Goal: Task Accomplishment & Management: Complete application form

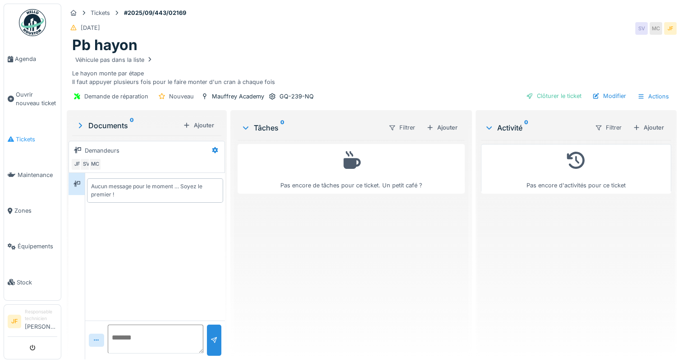
click at [26, 136] on span "Tickets" at bounding box center [37, 139] width 42 height 9
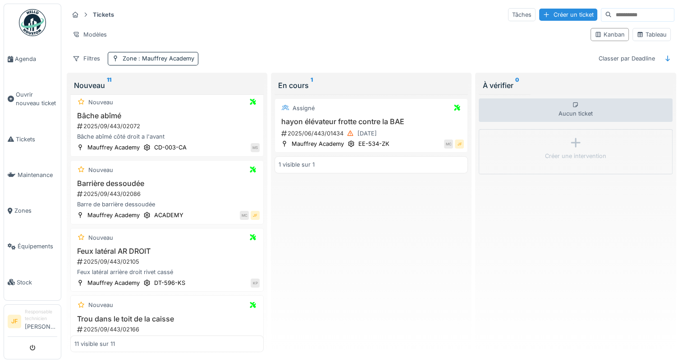
scroll to position [180, 0]
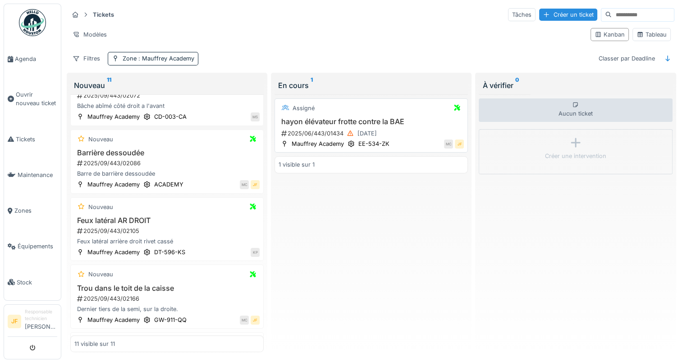
click at [318, 121] on h3 "hayon élévateur frotte contre la BAE" at bounding box center [371, 121] width 185 height 9
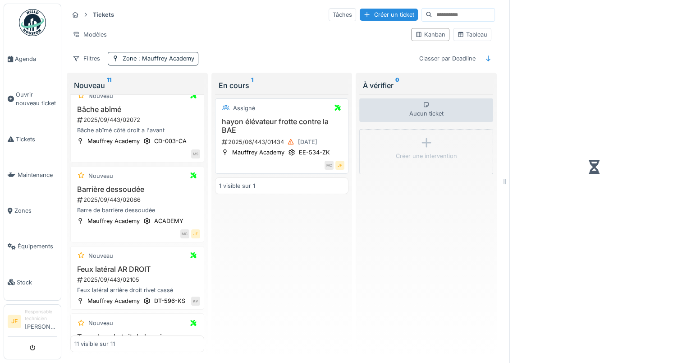
scroll to position [204, 0]
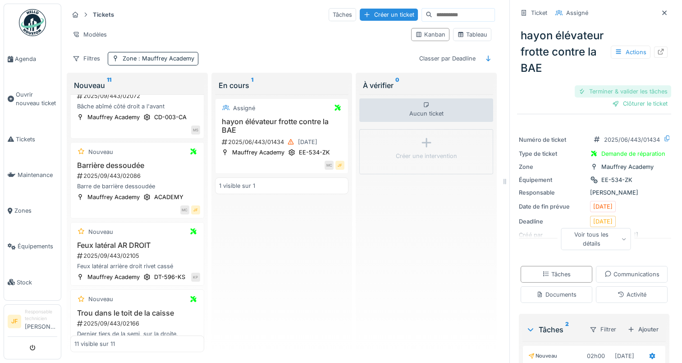
click at [587, 89] on div "Terminer & valider les tâches" at bounding box center [623, 91] width 97 height 12
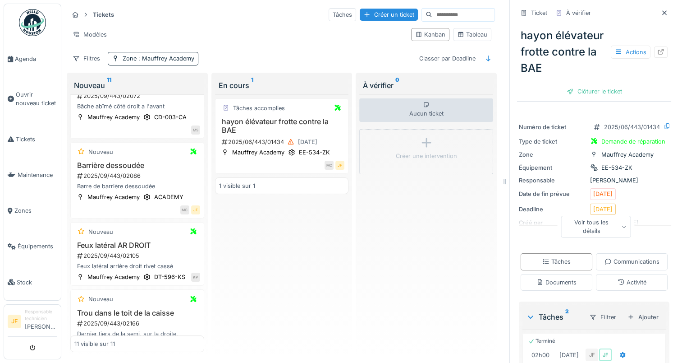
click at [587, 89] on div "Clôturer le ticket" at bounding box center [594, 91] width 63 height 12
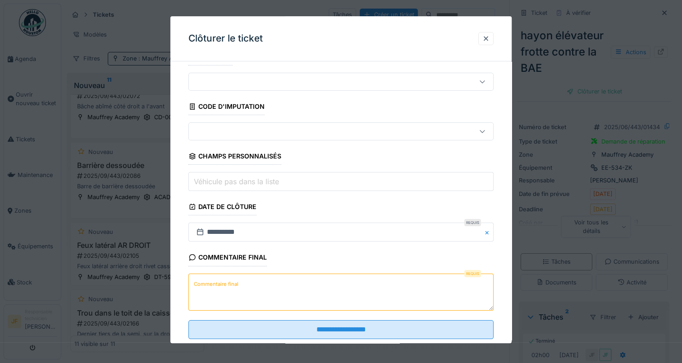
scroll to position [40, 0]
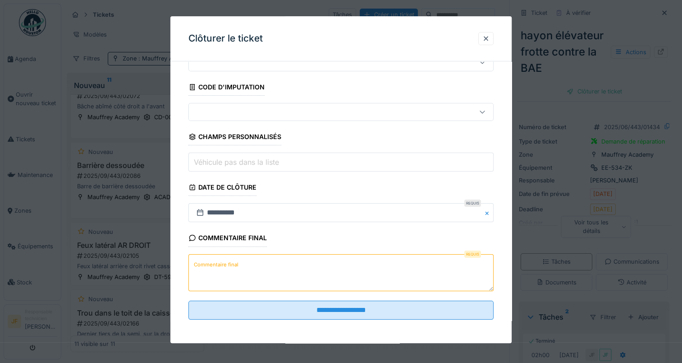
click at [227, 265] on label "Commentaire final" at bounding box center [216, 264] width 48 height 11
click at [227, 265] on textarea "Commentaire final" at bounding box center [341, 272] width 305 height 37
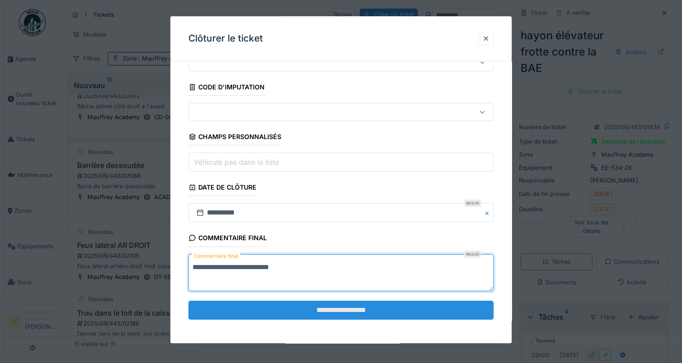
type textarea "**********"
click at [351, 313] on input "**********" at bounding box center [341, 309] width 305 height 19
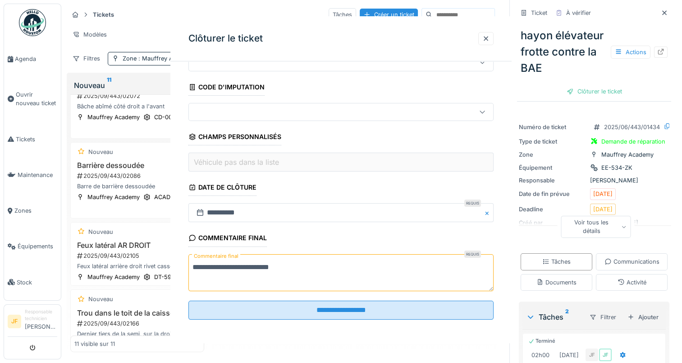
scroll to position [0, 0]
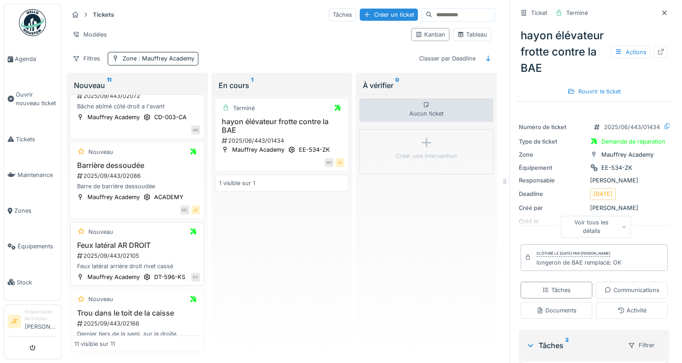
click at [110, 242] on h3 "Feux latéral AR DROIT" at bounding box center [137, 245] width 126 height 9
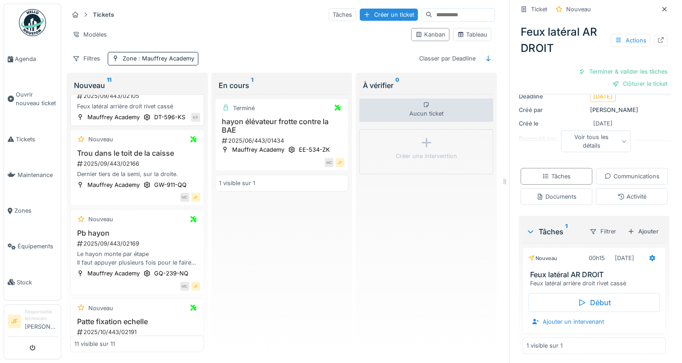
scroll to position [385, 0]
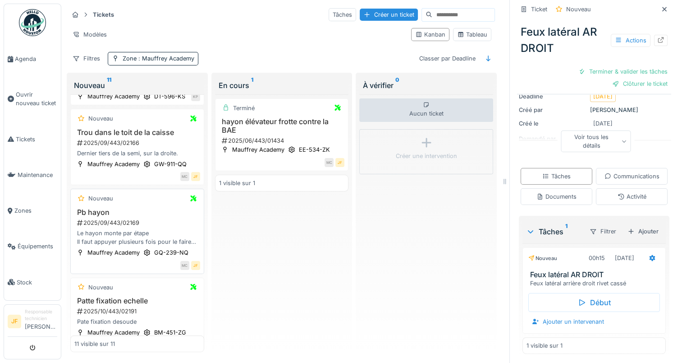
click at [90, 217] on h3 "Pb hayon" at bounding box center [137, 212] width 126 height 9
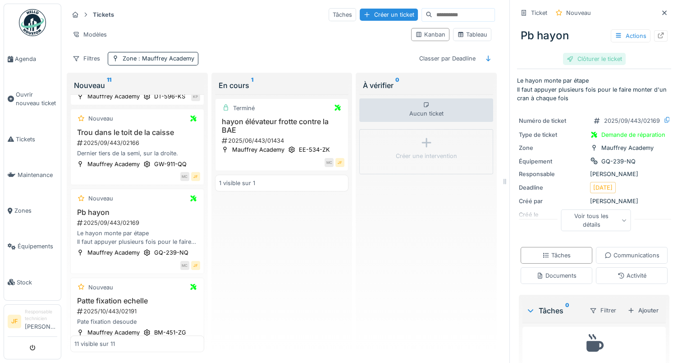
click at [582, 57] on div "Clôturer le ticket" at bounding box center [594, 59] width 63 height 12
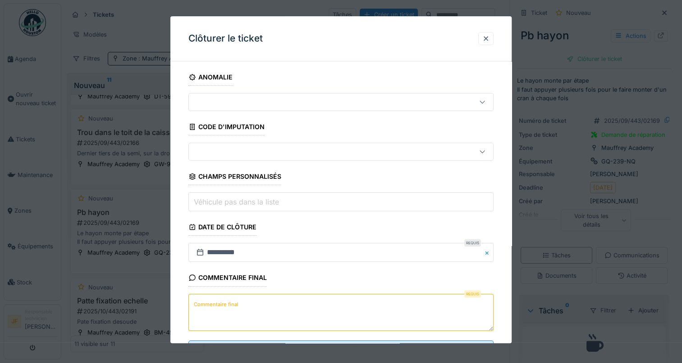
click at [230, 305] on label "Commentaire final" at bounding box center [216, 304] width 48 height 11
click at [230, 305] on textarea "Commentaire final" at bounding box center [341, 312] width 305 height 37
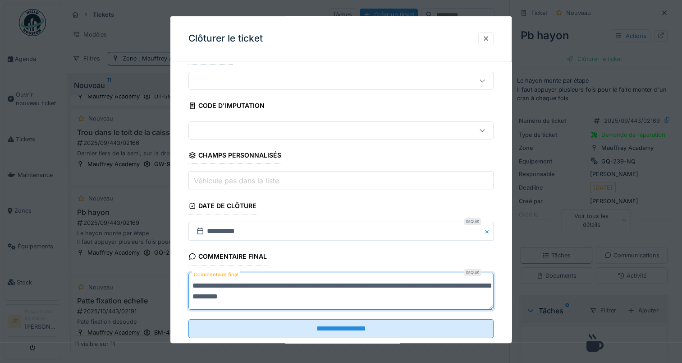
scroll to position [40, 0]
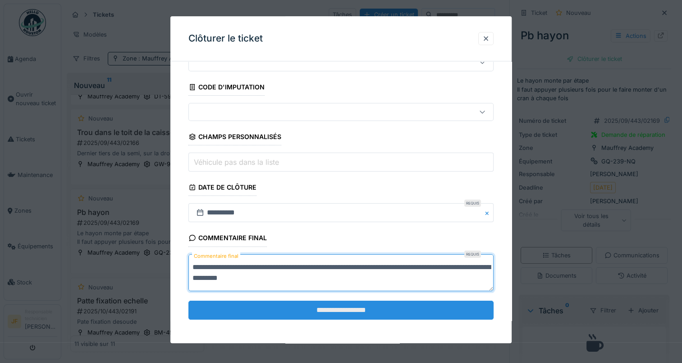
type textarea "**********"
click at [332, 306] on input "**********" at bounding box center [341, 309] width 305 height 19
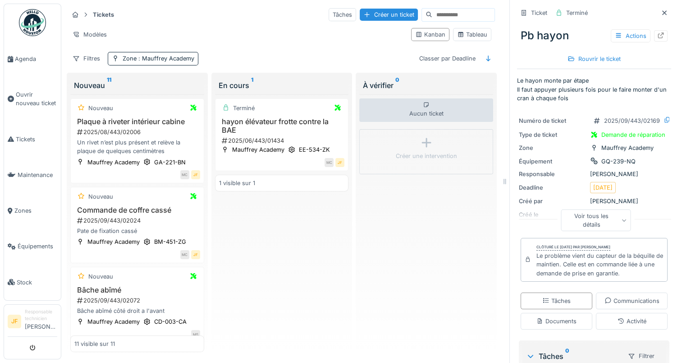
scroll to position [0, 0]
click at [115, 120] on h3 "Plaque à riveter intérieur cabine" at bounding box center [137, 121] width 126 height 9
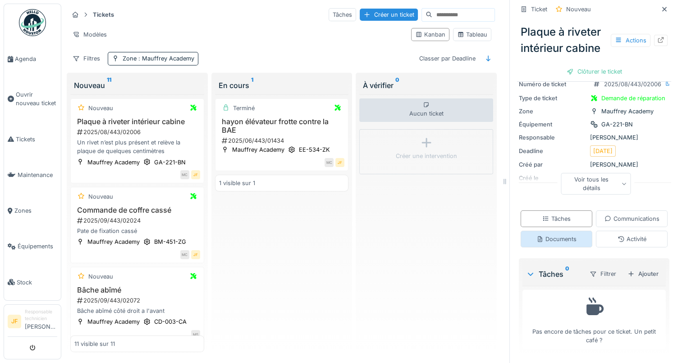
scroll to position [7, 0]
click at [551, 214] on div "Tâches" at bounding box center [557, 218] width 28 height 9
click at [637, 267] on div "Ajouter" at bounding box center [643, 273] width 38 height 12
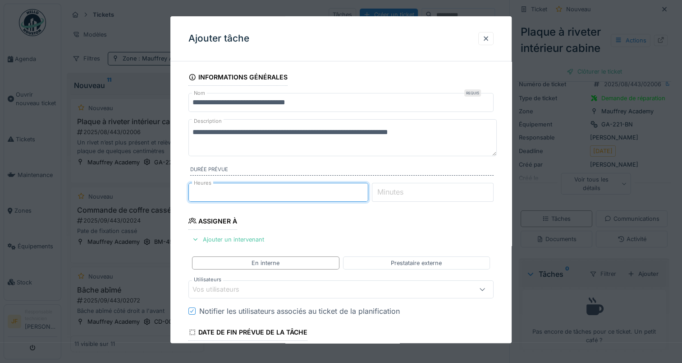
type input "*"
click at [365, 189] on input "*" at bounding box center [279, 192] width 180 height 19
click at [257, 261] on div "En interne" at bounding box center [266, 262] width 28 height 9
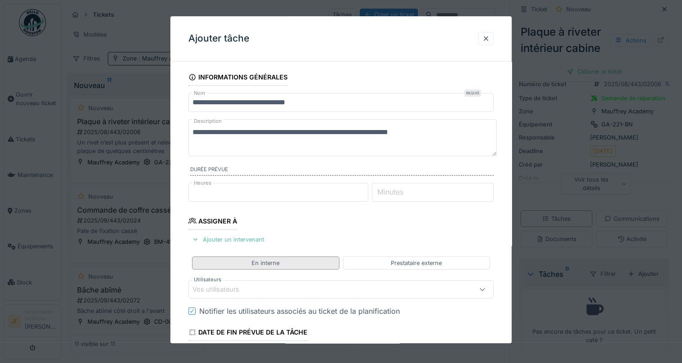
click at [267, 258] on div "En interne" at bounding box center [266, 262] width 28 height 9
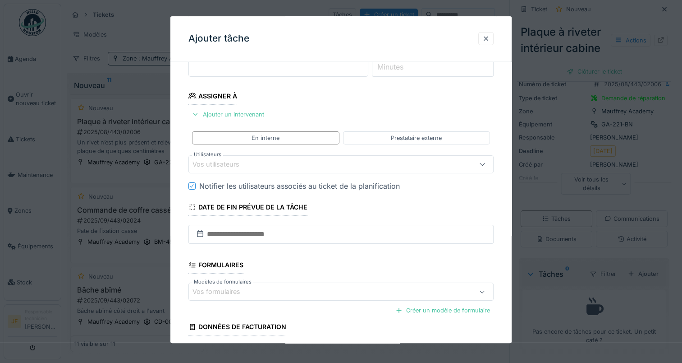
scroll to position [135, 0]
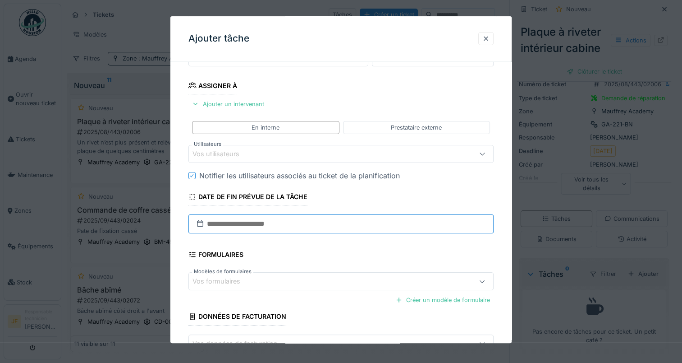
click at [265, 223] on input "text" at bounding box center [341, 223] width 305 height 19
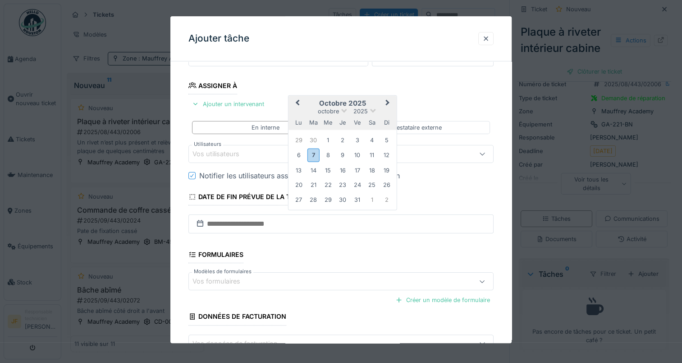
click at [314, 153] on div "7" at bounding box center [314, 154] width 12 height 13
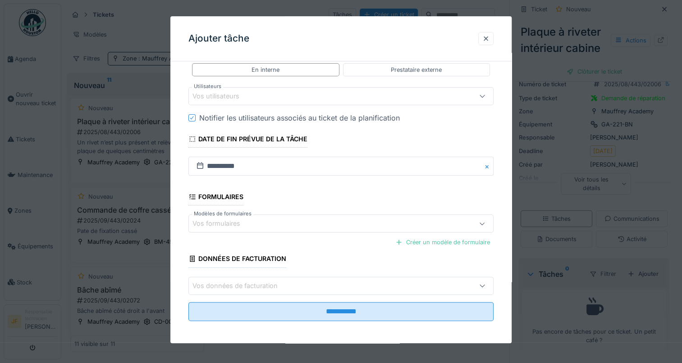
scroll to position [194, 0]
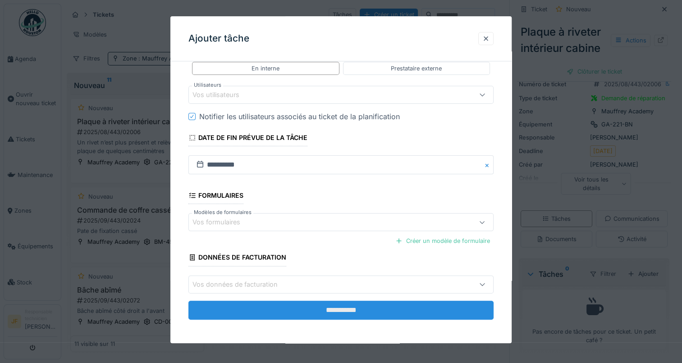
click at [343, 305] on input "**********" at bounding box center [341, 309] width 305 height 19
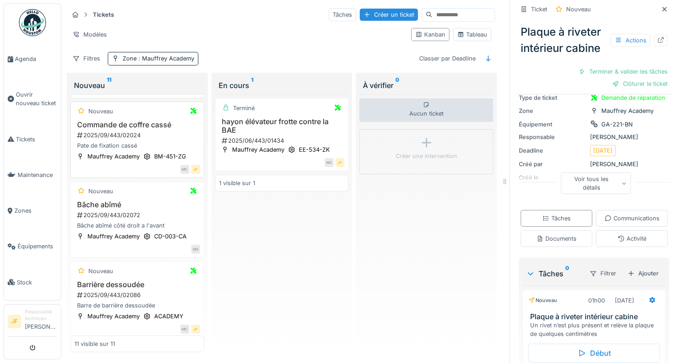
scroll to position [90, 0]
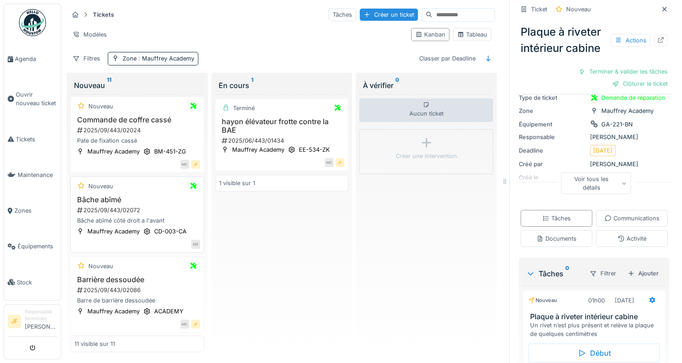
click at [100, 195] on h3 "Bâche abîmé" at bounding box center [137, 199] width 126 height 9
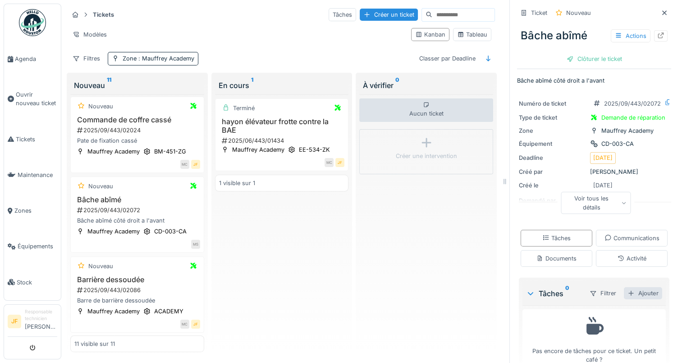
click at [633, 287] on div "Ajouter" at bounding box center [643, 293] width 38 height 12
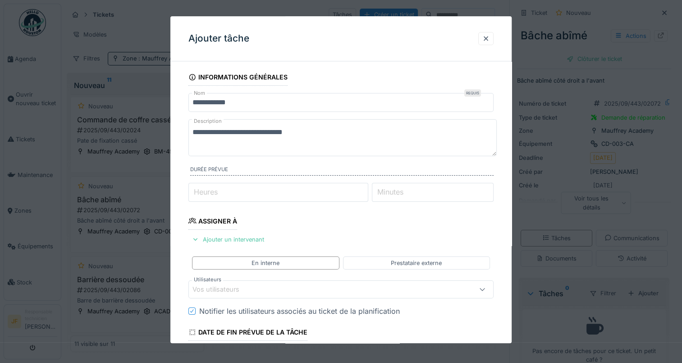
click at [245, 194] on input "Heures" at bounding box center [279, 192] width 180 height 19
type input "*"
click at [366, 188] on input "*" at bounding box center [279, 192] width 180 height 19
click at [429, 190] on input "Minutes" at bounding box center [433, 192] width 122 height 19
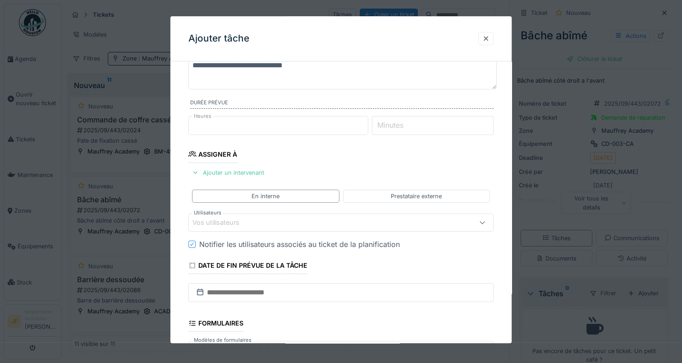
scroll to position [90, 0]
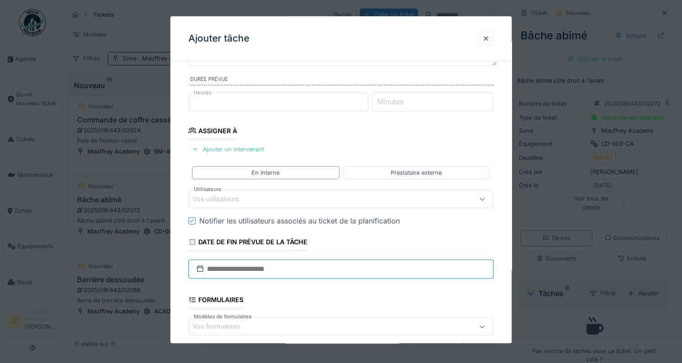
click at [251, 265] on input "text" at bounding box center [341, 268] width 305 height 19
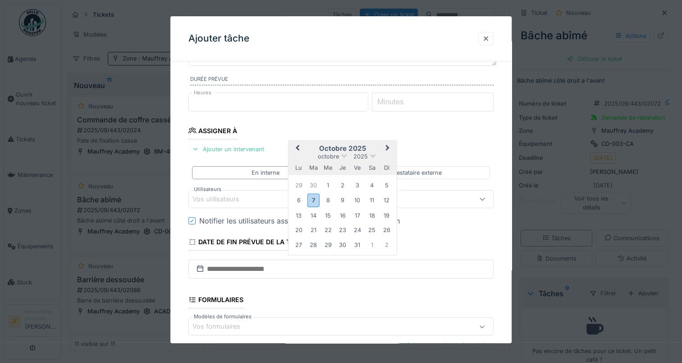
click at [360, 145] on h2 "octobre 2025" at bounding box center [343, 148] width 108 height 8
click at [357, 212] on div "17" at bounding box center [357, 215] width 12 height 12
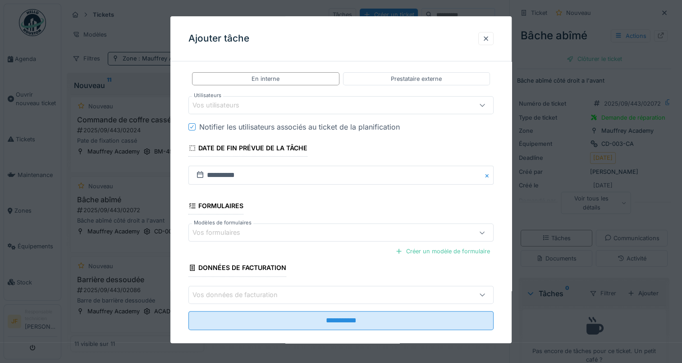
scroll to position [194, 0]
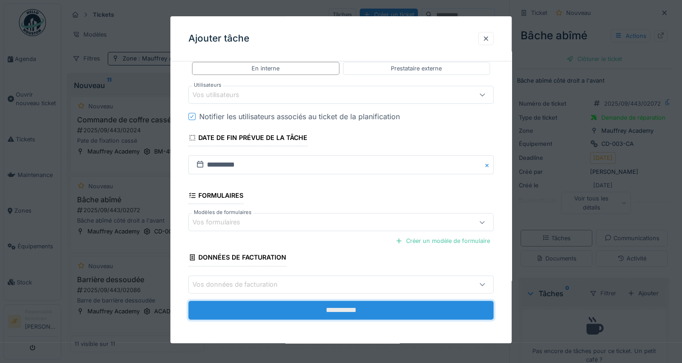
click at [351, 305] on input "**********" at bounding box center [341, 309] width 305 height 19
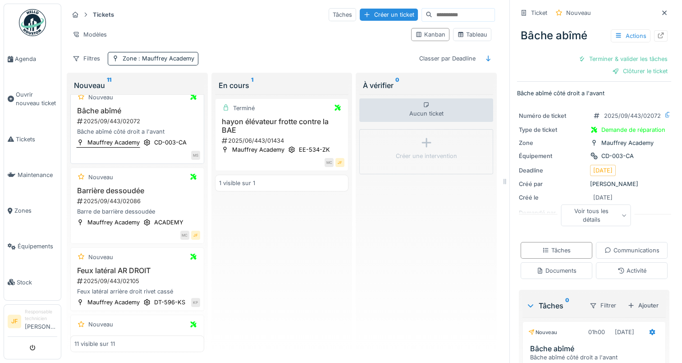
scroll to position [180, 0]
click at [112, 185] on h3 "Barrière dessoudée" at bounding box center [137, 189] width 126 height 9
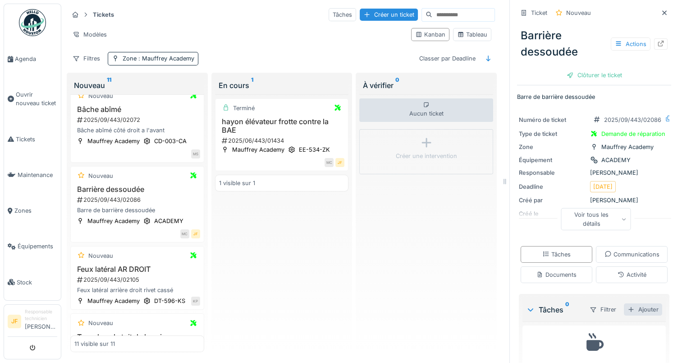
click at [643, 303] on div "Ajouter" at bounding box center [643, 309] width 38 height 12
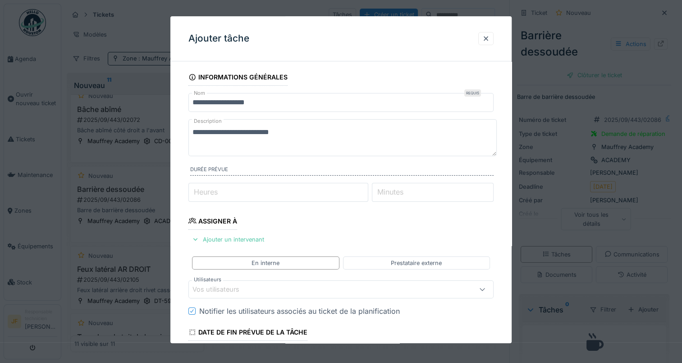
click at [431, 189] on input "Minutes" at bounding box center [433, 192] width 122 height 19
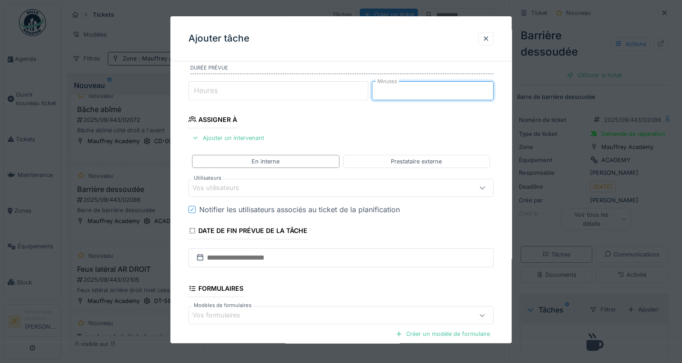
scroll to position [135, 0]
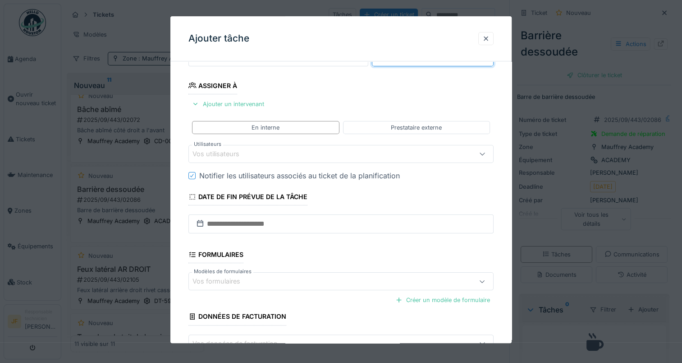
type input "**"
click at [263, 224] on input "text" at bounding box center [341, 223] width 305 height 19
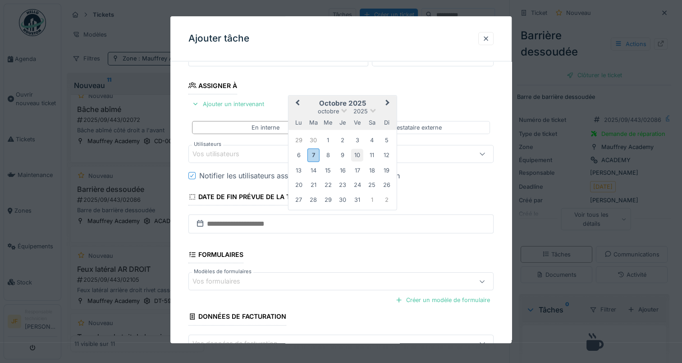
click at [357, 154] on div "10" at bounding box center [357, 155] width 12 height 12
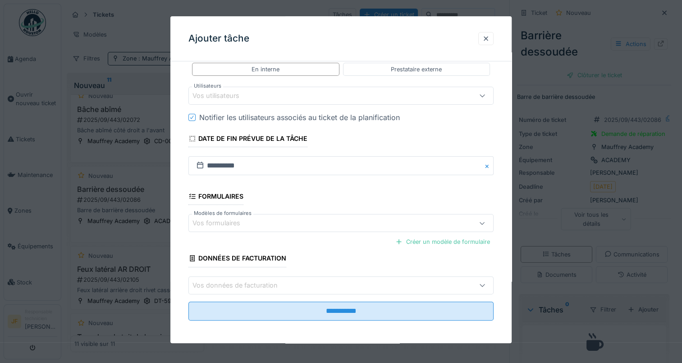
scroll to position [194, 0]
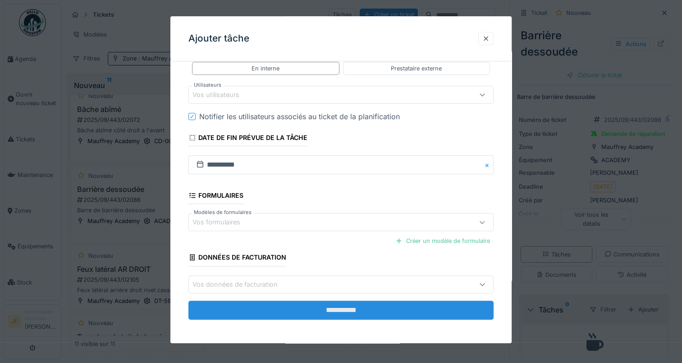
click at [336, 306] on input "**********" at bounding box center [341, 309] width 305 height 19
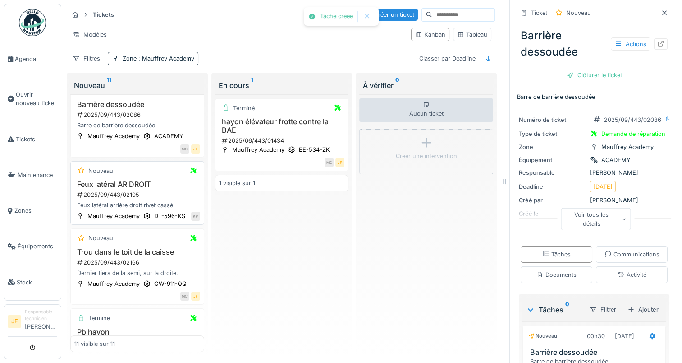
scroll to position [271, 0]
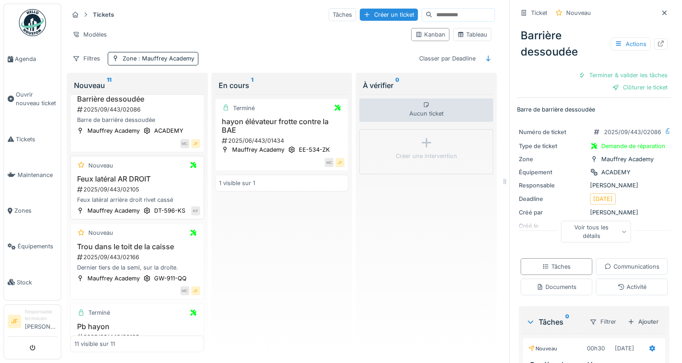
click at [105, 175] on h3 "Feux latéral AR DROIT" at bounding box center [137, 179] width 126 height 9
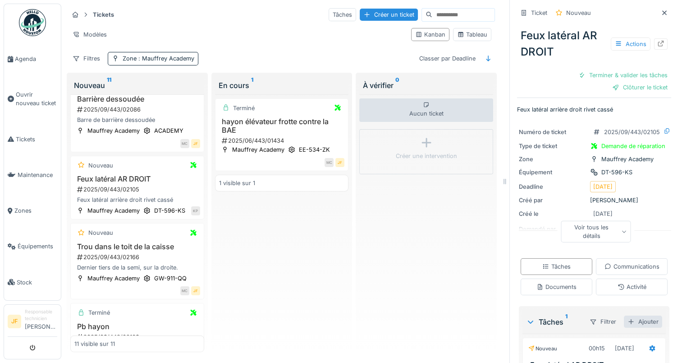
click at [636, 316] on div "Ajouter" at bounding box center [643, 321] width 38 height 12
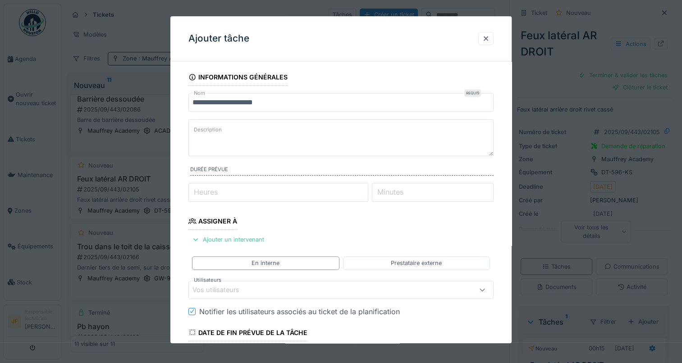
type input "*"
click at [367, 188] on input "*" at bounding box center [279, 192] width 180 height 19
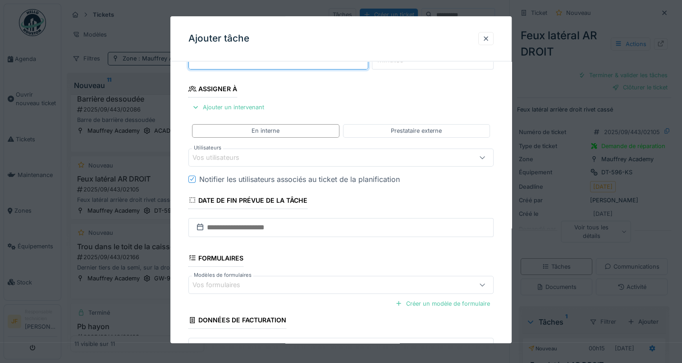
scroll to position [135, 0]
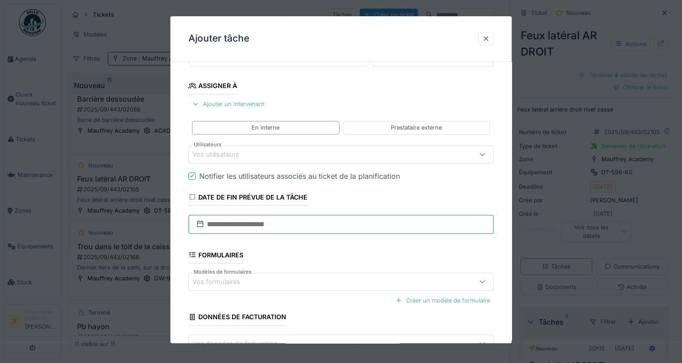
click at [242, 221] on input "text" at bounding box center [341, 224] width 305 height 19
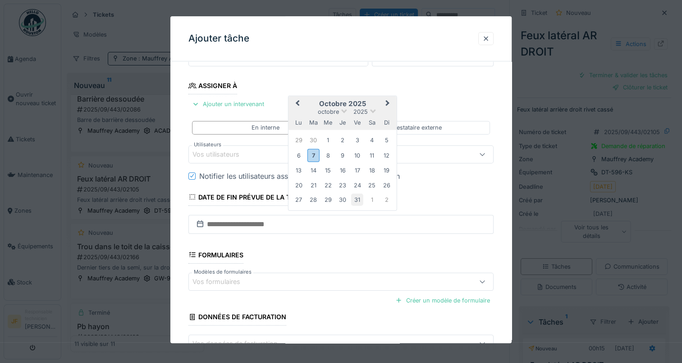
click at [357, 196] on div "31" at bounding box center [357, 200] width 12 height 12
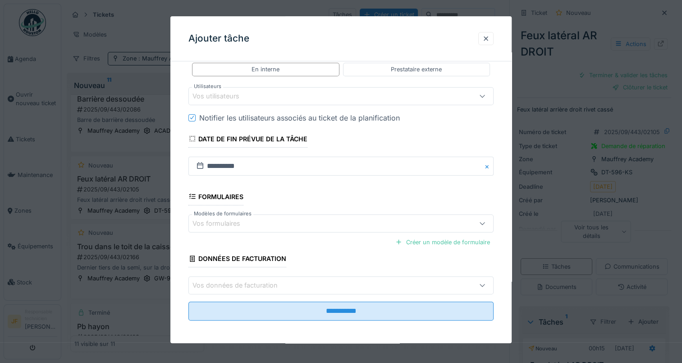
scroll to position [194, 0]
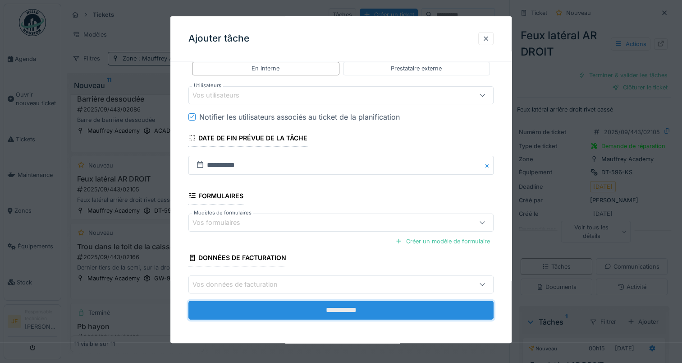
click at [343, 307] on input "**********" at bounding box center [341, 309] width 305 height 19
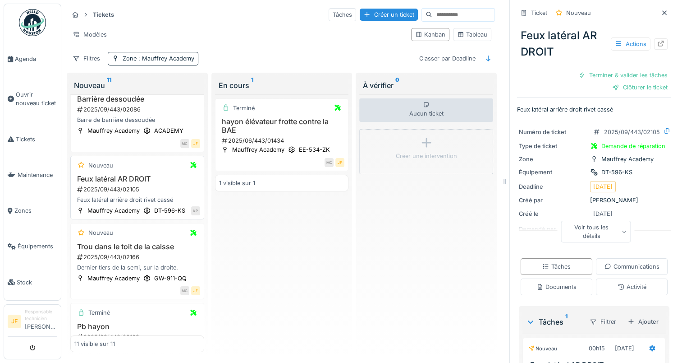
scroll to position [316, 0]
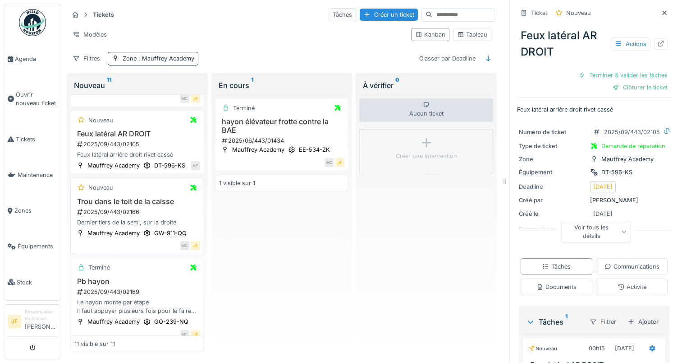
click at [115, 200] on h3 "Trou dans le toit de la caisse" at bounding box center [137, 201] width 126 height 9
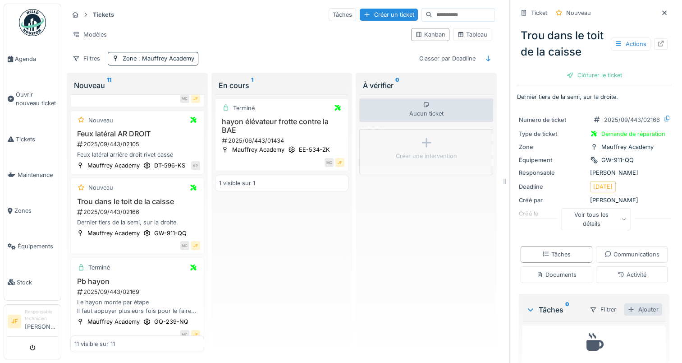
click at [632, 303] on div "Ajouter" at bounding box center [643, 309] width 38 height 12
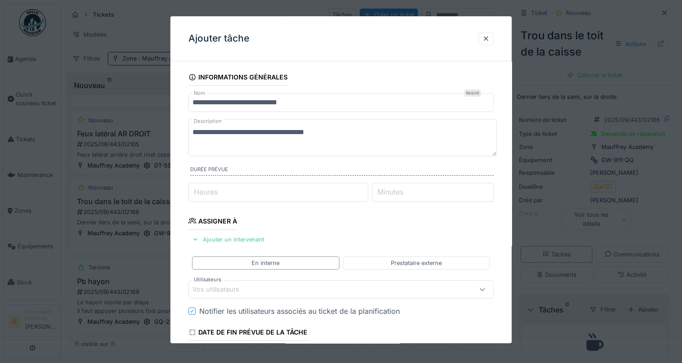
click at [235, 189] on input "Heures" at bounding box center [279, 192] width 180 height 19
type input "*"
click at [366, 189] on input "*" at bounding box center [279, 192] width 180 height 19
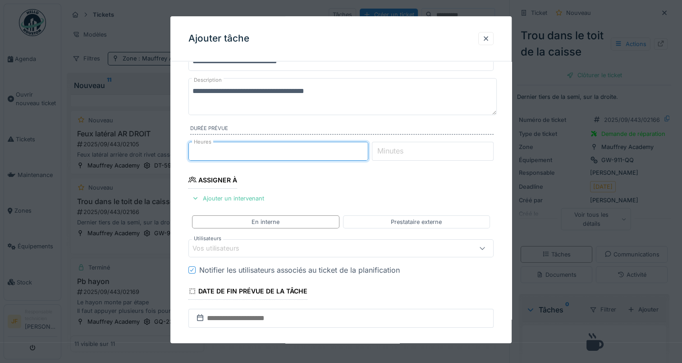
scroll to position [90, 0]
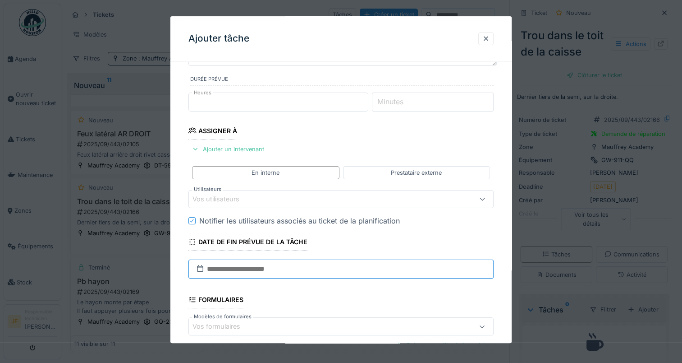
click at [246, 263] on input "text" at bounding box center [341, 268] width 305 height 19
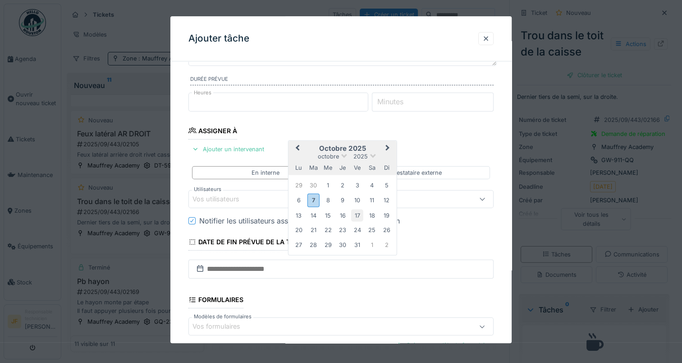
click at [357, 212] on div "17" at bounding box center [357, 215] width 12 height 12
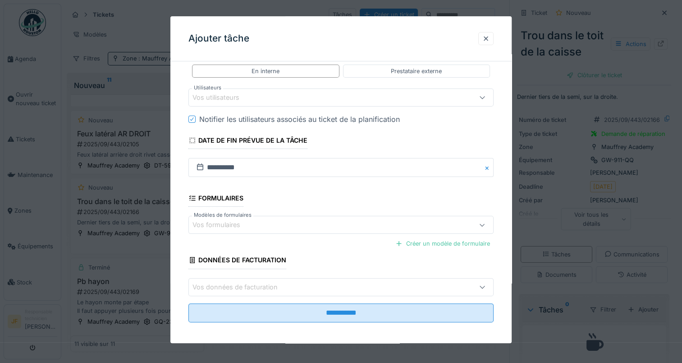
scroll to position [194, 0]
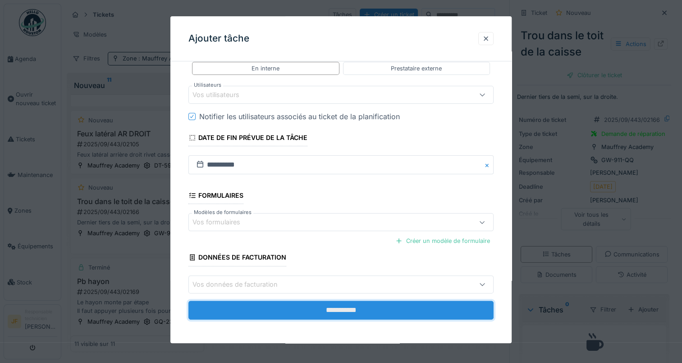
click at [337, 303] on input "**********" at bounding box center [341, 309] width 305 height 19
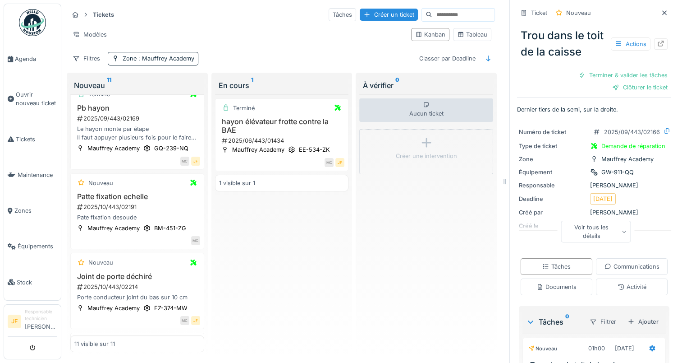
scroll to position [541, 0]
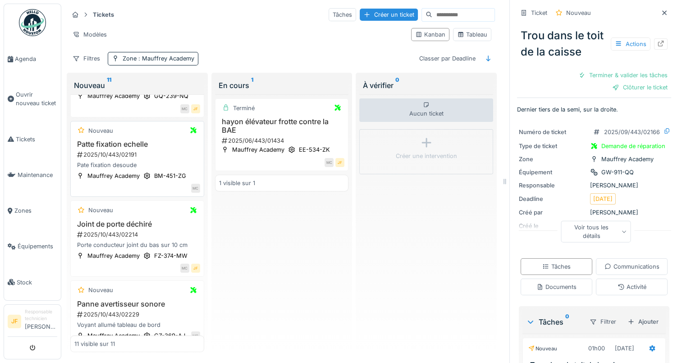
click at [115, 144] on h3 "Patte fixation echelle" at bounding box center [137, 144] width 126 height 9
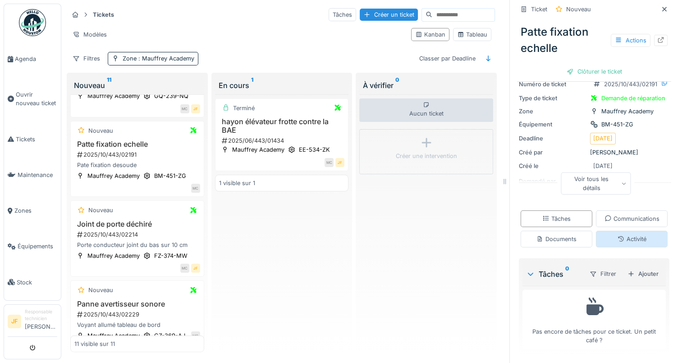
scroll to position [36, 0]
click at [632, 267] on div "Ajouter" at bounding box center [643, 273] width 38 height 12
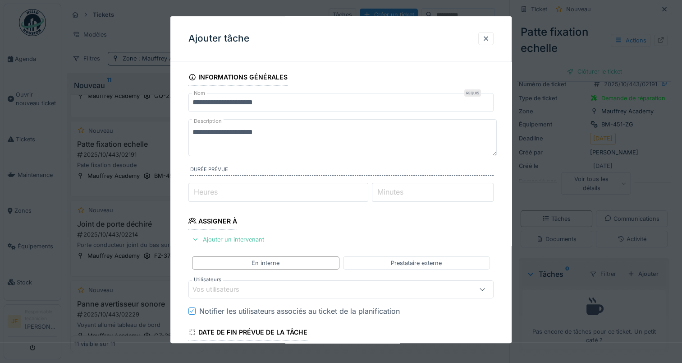
click at [253, 195] on input "Heures" at bounding box center [279, 192] width 180 height 19
type input "*"
click at [367, 189] on input "*" at bounding box center [279, 192] width 180 height 19
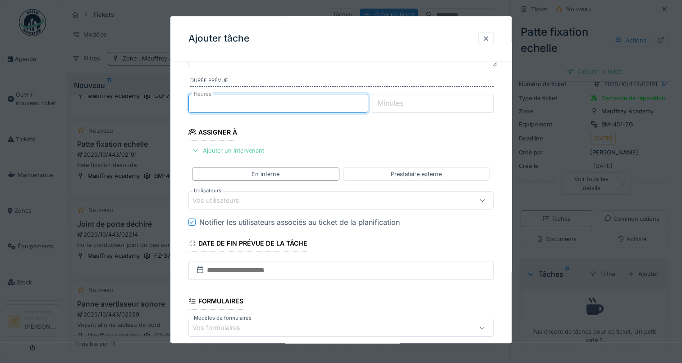
scroll to position [90, 0]
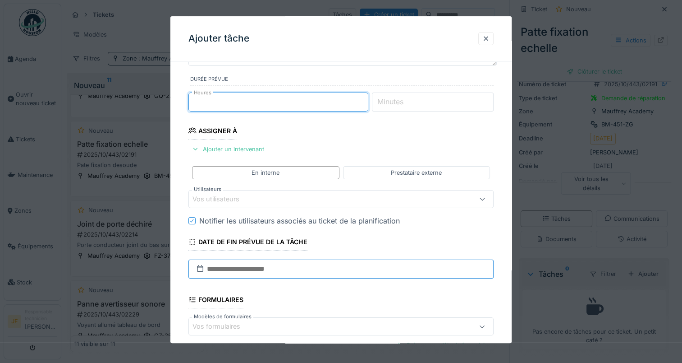
click at [274, 272] on input "text" at bounding box center [341, 268] width 305 height 19
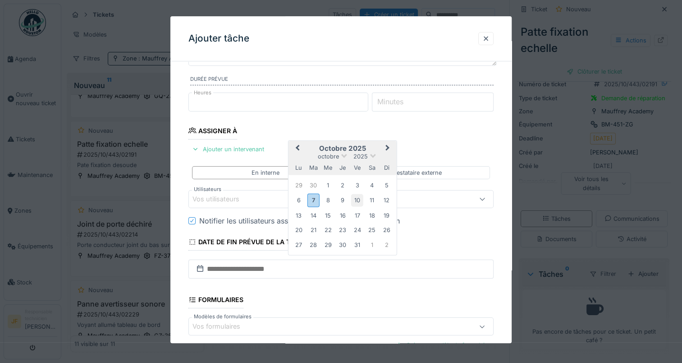
click at [357, 197] on div "10" at bounding box center [357, 200] width 12 height 12
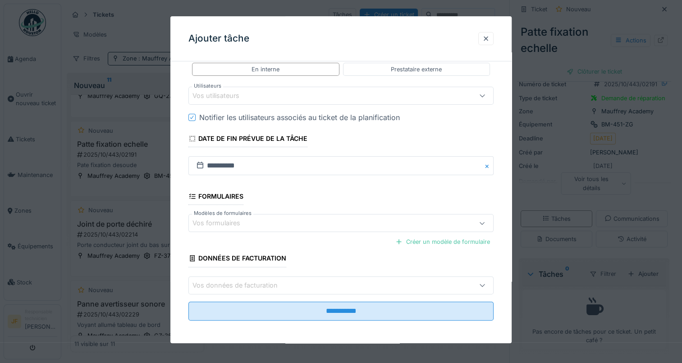
scroll to position [194, 0]
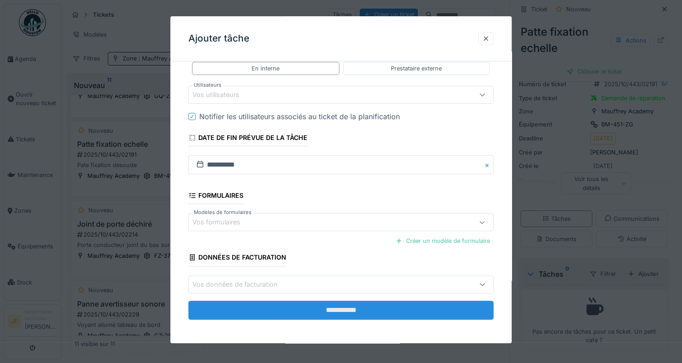
click at [332, 308] on input "**********" at bounding box center [341, 309] width 305 height 19
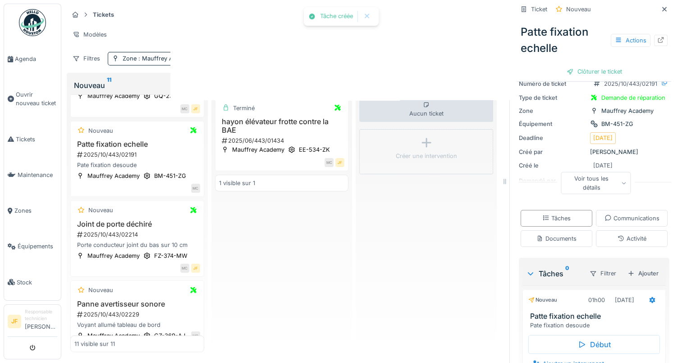
scroll to position [48, 0]
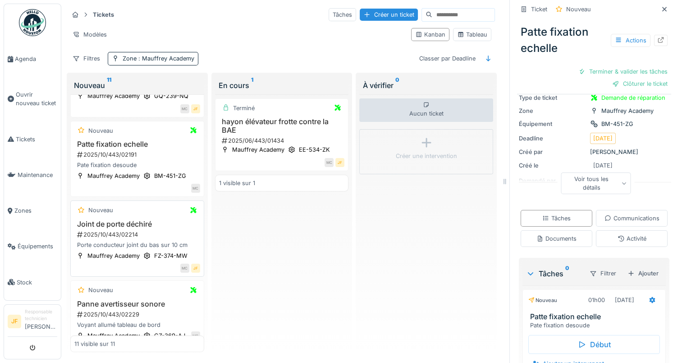
click at [114, 227] on h3 "Joint de porte déchiré" at bounding box center [137, 224] width 126 height 9
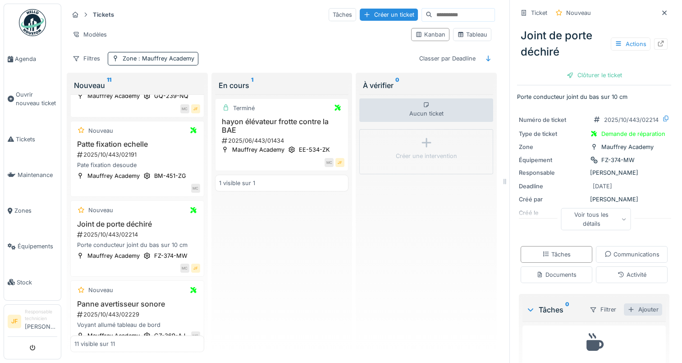
click at [637, 303] on div "Ajouter" at bounding box center [643, 309] width 38 height 12
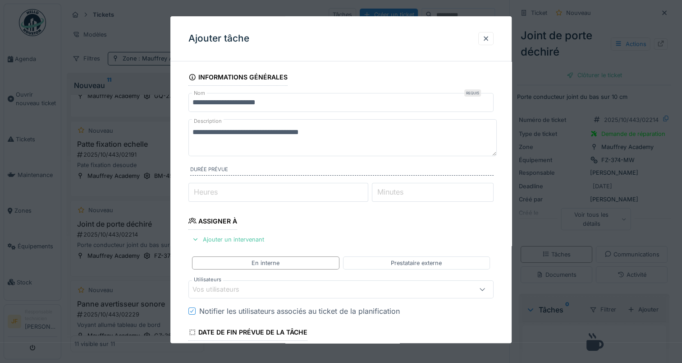
type input "*"
click at [367, 189] on input "*" at bounding box center [279, 192] width 180 height 19
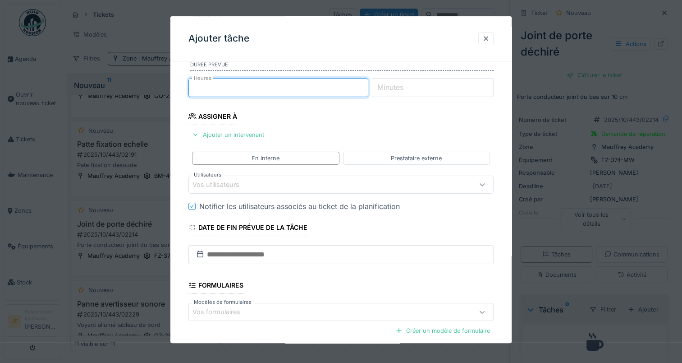
scroll to position [104, 0]
click at [294, 255] on input "text" at bounding box center [341, 254] width 305 height 19
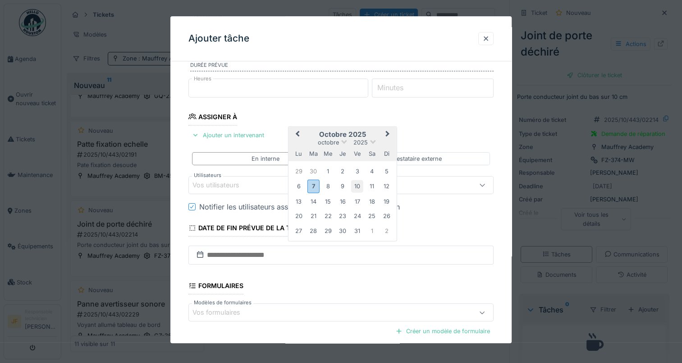
click at [360, 187] on div "10" at bounding box center [357, 186] width 12 height 12
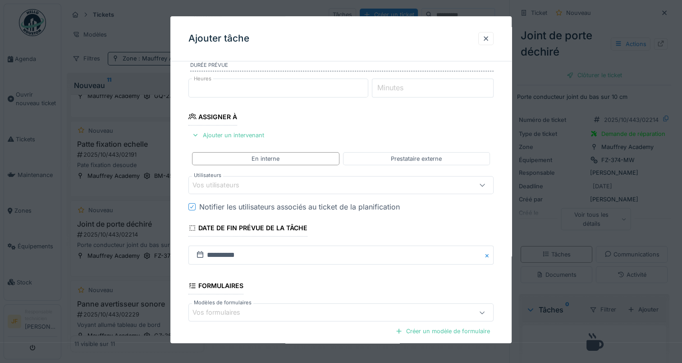
scroll to position [194, 0]
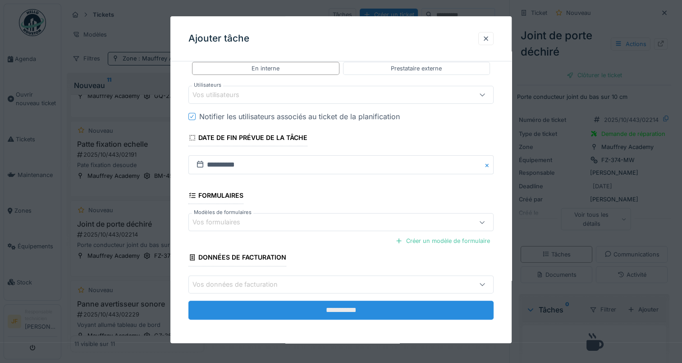
click at [339, 303] on input "**********" at bounding box center [341, 309] width 305 height 19
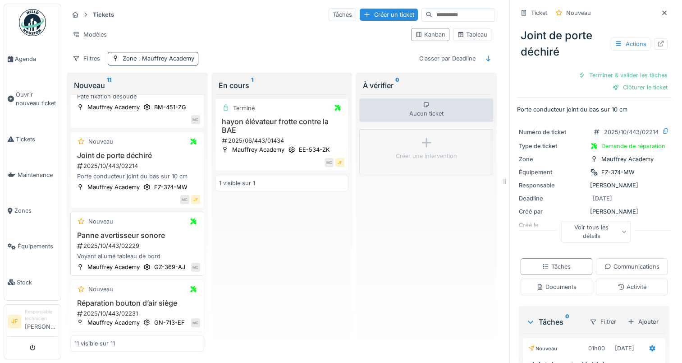
scroll to position [642, 0]
click at [122, 231] on h3 "Panne avertisseur sonore" at bounding box center [137, 235] width 126 height 9
